Goal: Information Seeking & Learning: Learn about a topic

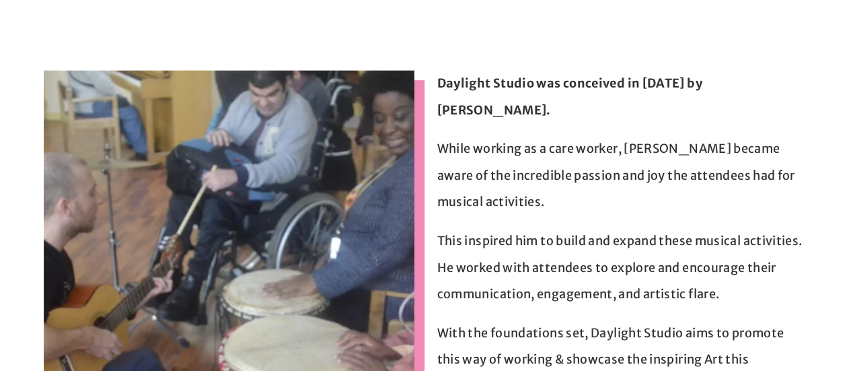
scroll to position [242, 0]
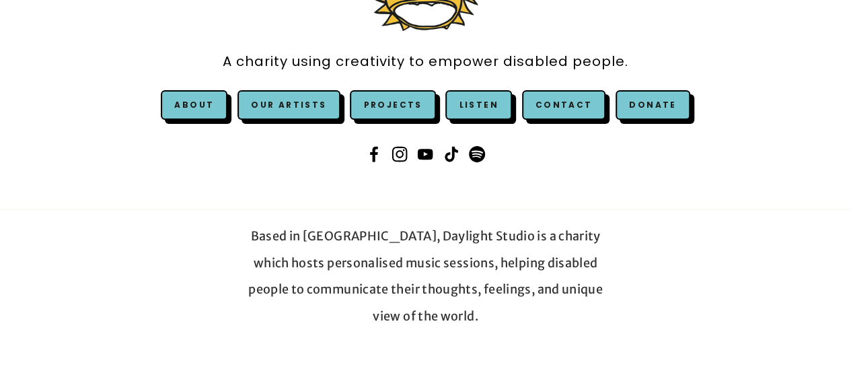
scroll to position [188, 0]
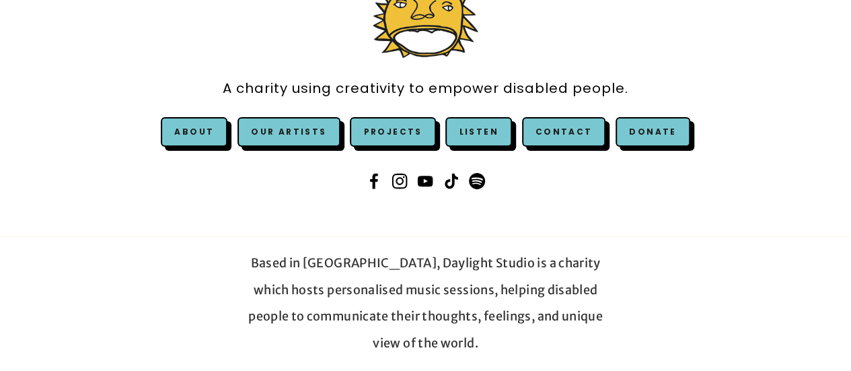
scroll to position [161, 0]
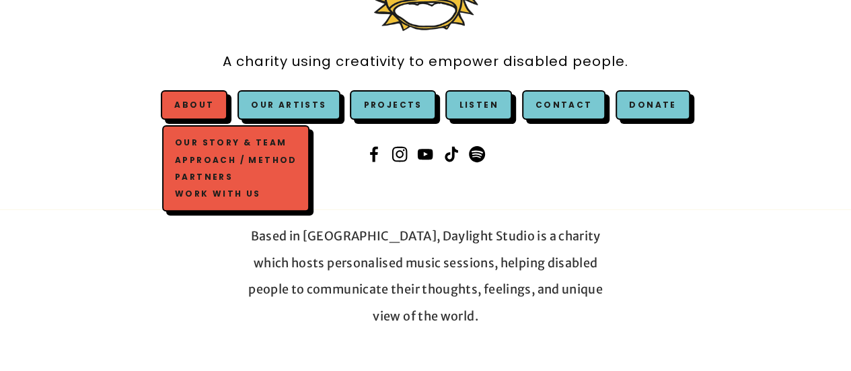
click at [207, 141] on link "Our Story & Team" at bounding box center [236, 143] width 129 height 17
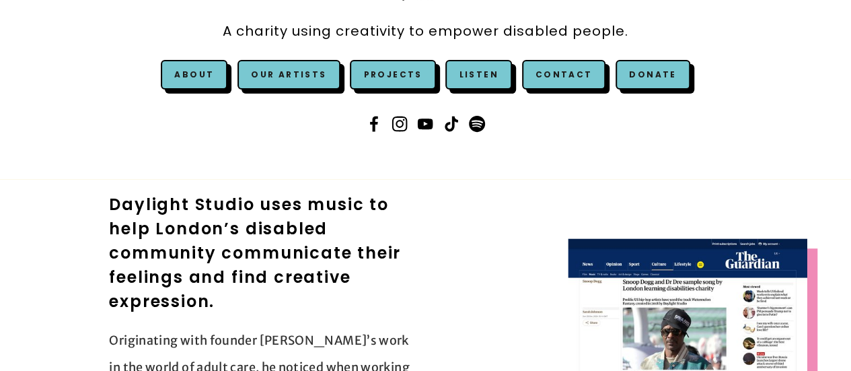
scroll to position [188, 0]
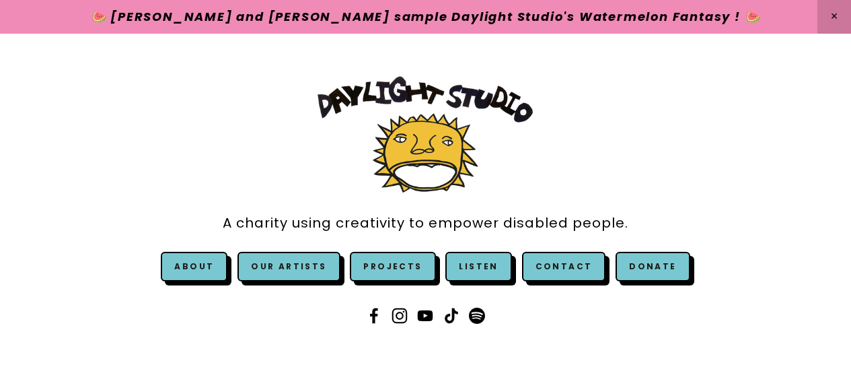
scroll to position [161, 0]
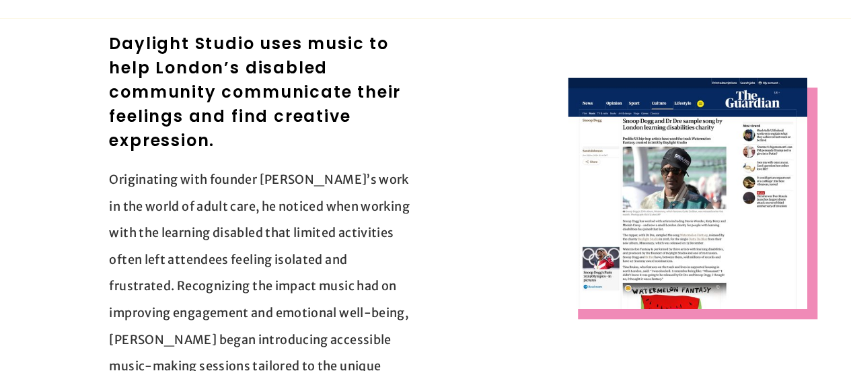
scroll to position [350, 0]
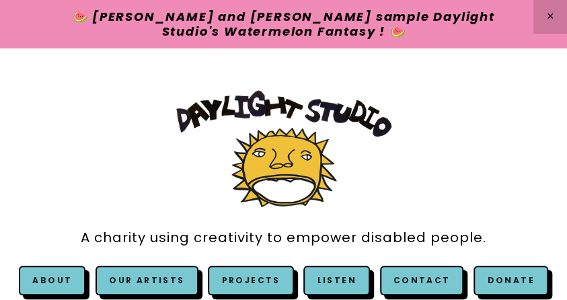
click at [115, 156] on div "A charity using creativity to empower disabled people. About Our Story & Team A…" at bounding box center [284, 217] width 526 height 277
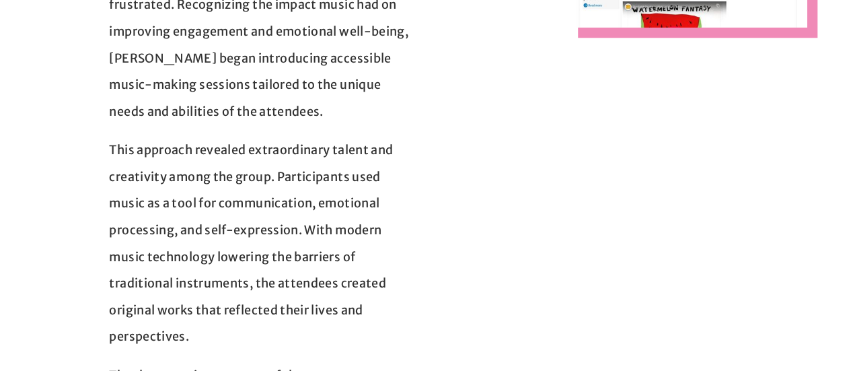
scroll to position [350, 0]
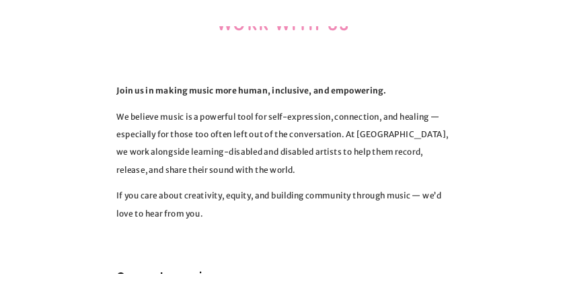
scroll to position [431, 0]
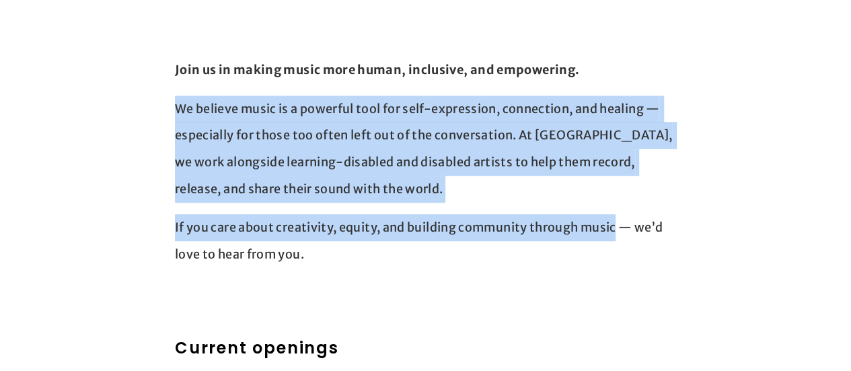
drag, startPoint x: 176, startPoint y: 106, endPoint x: 616, endPoint y: 232, distance: 457.9
click at [616, 232] on div "Join us in making music more human, inclusive, and empowering. We believe music…" at bounding box center [425, 162] width 501 height 211
copy div "We believe music is a powerful tool for self-expression, connection, and healin…"
